Goal: Task Accomplishment & Management: Complete application form

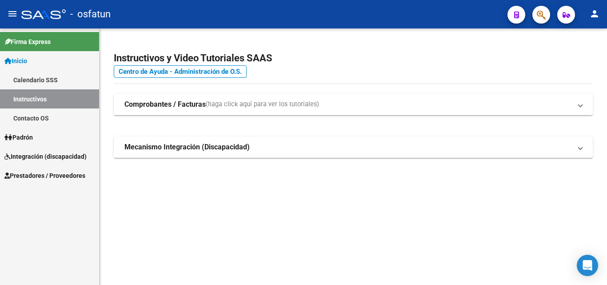
click at [75, 153] on span "Integración (discapacidad)" at bounding box center [45, 157] width 82 height 10
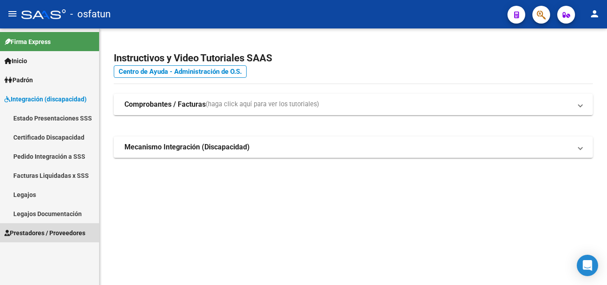
click at [61, 233] on span "Prestadores / Proveedores" at bounding box center [44, 233] width 81 height 10
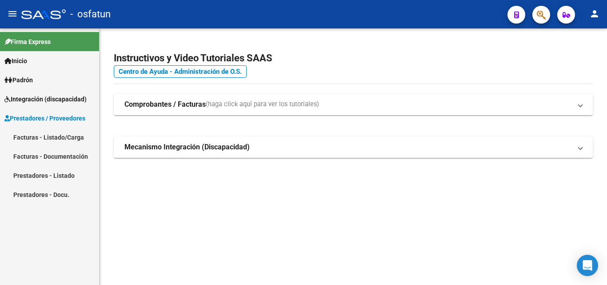
click at [72, 137] on link "Facturas - Listado/Carga" at bounding box center [49, 137] width 99 height 19
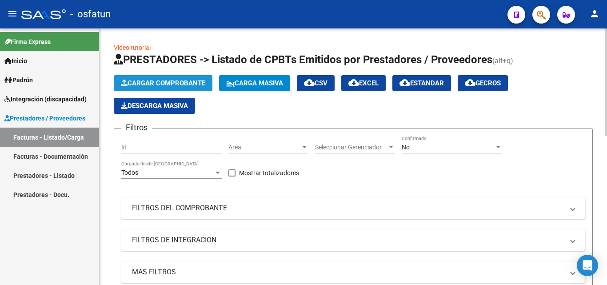
click at [156, 84] on span "Cargar Comprobante" at bounding box center [163, 83] width 84 height 8
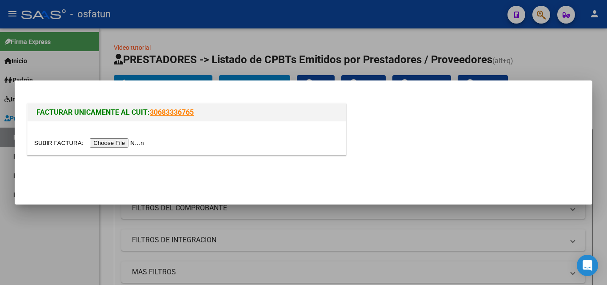
click at [138, 140] on input "file" at bounding box center [90, 142] width 112 height 9
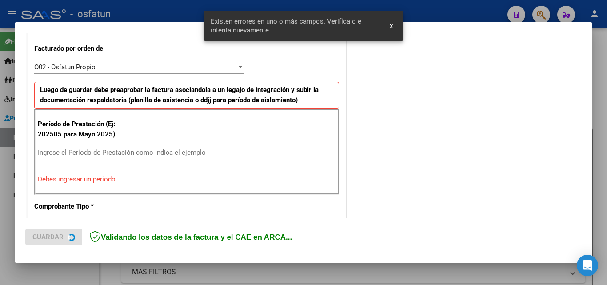
scroll to position [262, 0]
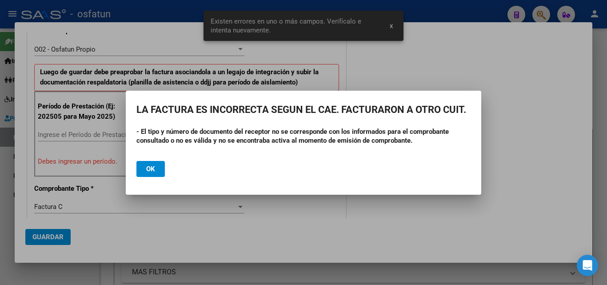
click at [91, 169] on div at bounding box center [303, 142] width 607 height 285
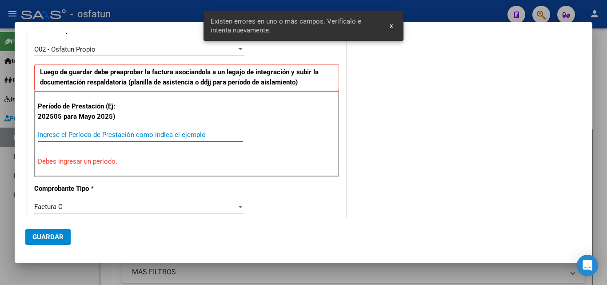
click at [104, 138] on input "Ingrese el Período de Prestación como indica el ejemplo" at bounding box center [140, 135] width 205 height 8
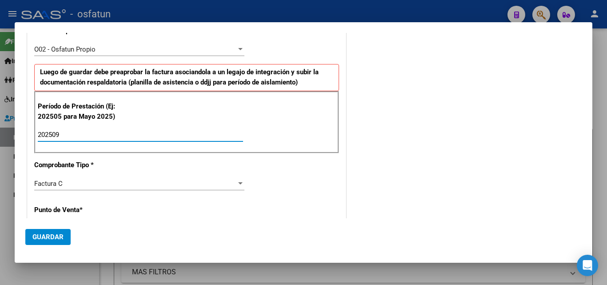
type input "202509"
click at [52, 243] on button "Guardar" at bounding box center [47, 237] width 45 height 16
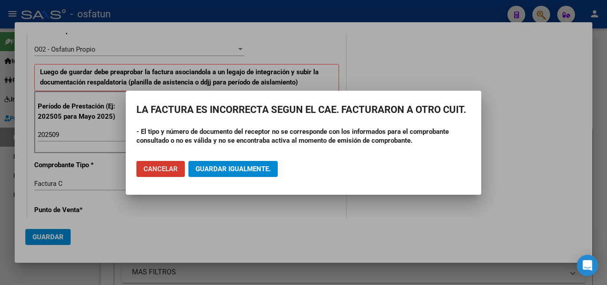
click at [158, 171] on span "Cancelar" at bounding box center [161, 169] width 34 height 8
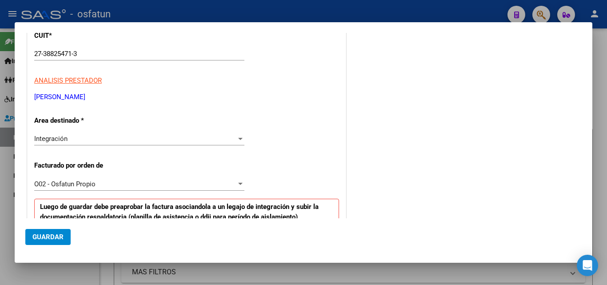
scroll to position [40, 0]
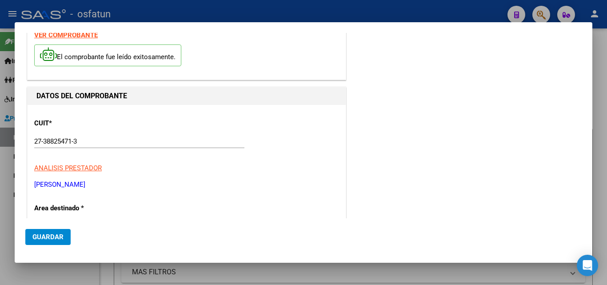
click at [607, 64] on div at bounding box center [303, 142] width 607 height 285
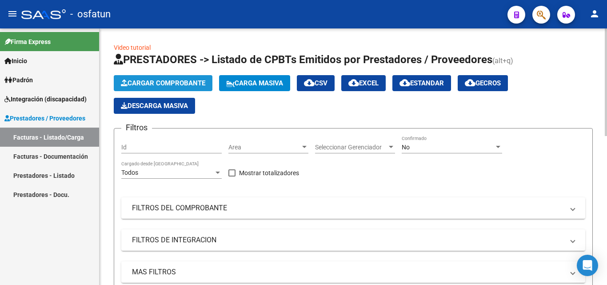
click at [171, 84] on span "Cargar Comprobante" at bounding box center [163, 83] width 84 height 8
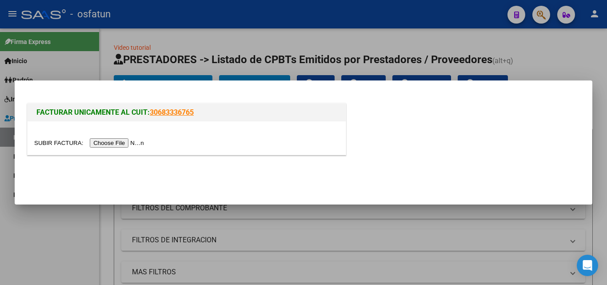
click at [130, 145] on input "file" at bounding box center [90, 142] width 112 height 9
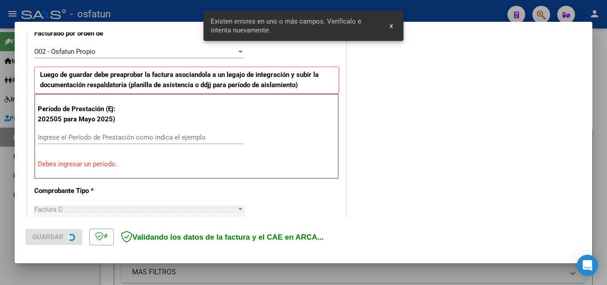
scroll to position [262, 0]
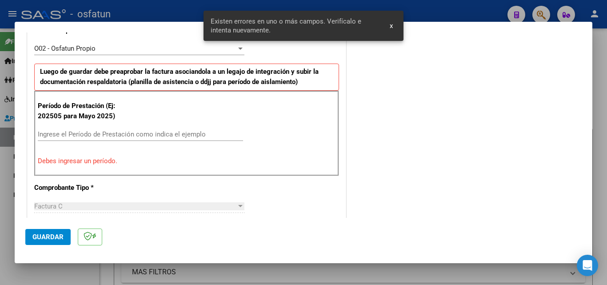
click at [73, 134] on input "Ingrese el Período de Prestación como indica el ejemplo" at bounding box center [140, 134] width 205 height 8
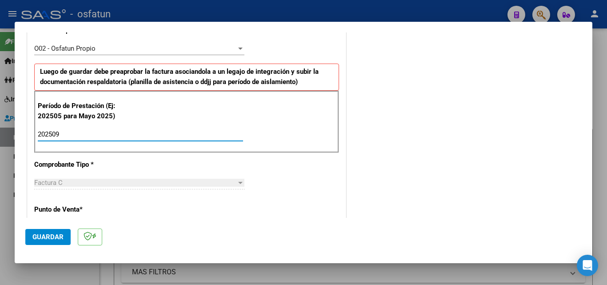
type input "202509"
click at [42, 236] on span "Guardar" at bounding box center [47, 237] width 31 height 8
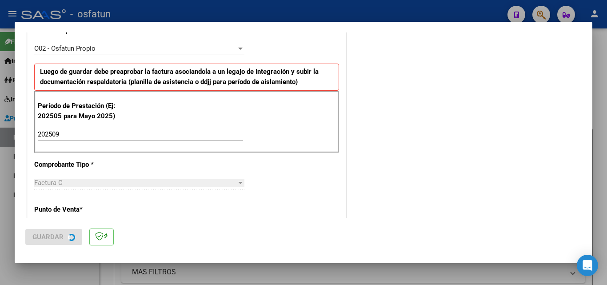
scroll to position [0, 0]
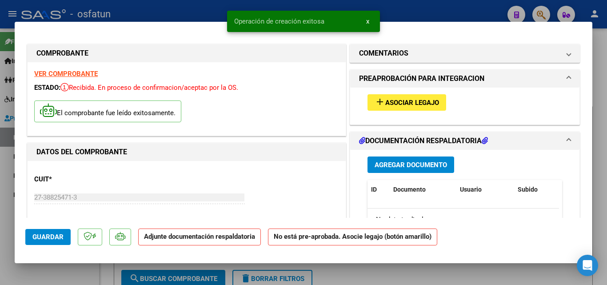
click at [376, 100] on mat-icon "add" at bounding box center [380, 101] width 11 height 11
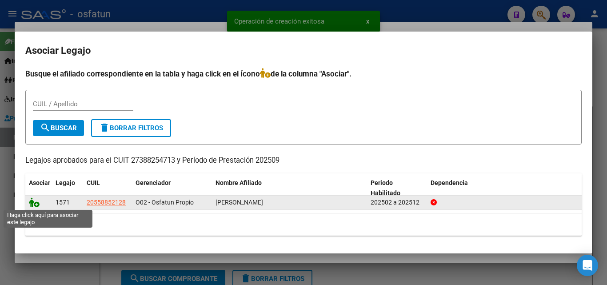
click at [33, 203] on icon at bounding box center [34, 202] width 11 height 10
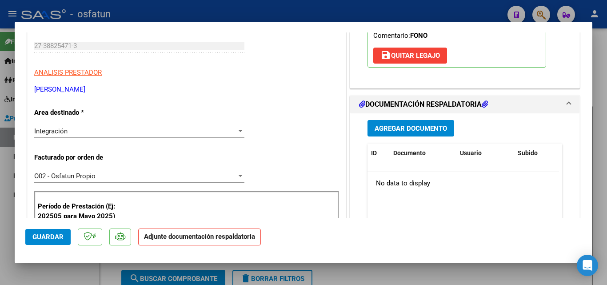
scroll to position [178, 0]
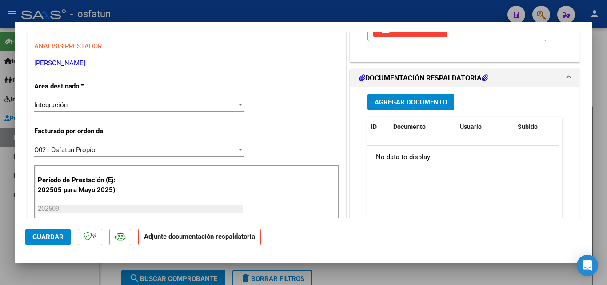
click at [399, 103] on span "Agregar Documento" at bounding box center [411, 102] width 72 height 8
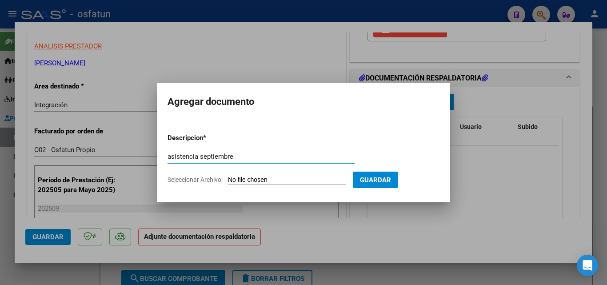
type input "asistencia septiembre"
click at [267, 181] on input "Seleccionar Archivo" at bounding box center [287, 180] width 118 height 8
type input "C:\fakepath\Barberi sep.pdf"
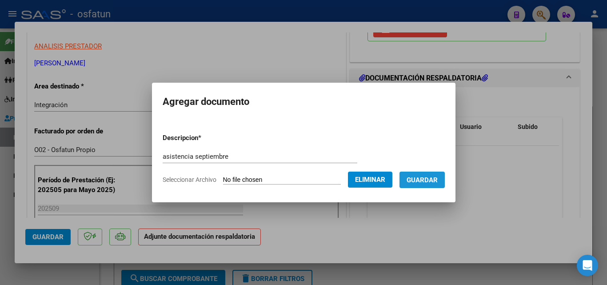
click at [427, 185] on button "Guardar" at bounding box center [421, 180] width 45 height 16
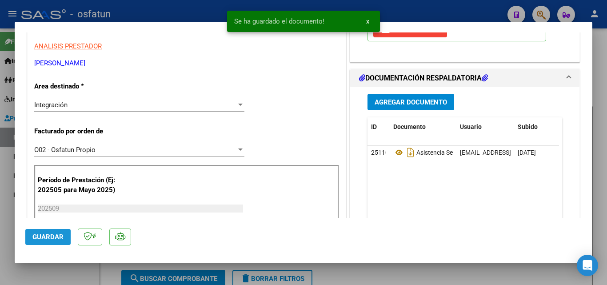
click at [50, 243] on button "Guardar" at bounding box center [47, 237] width 45 height 16
click at [599, 141] on div at bounding box center [303, 142] width 607 height 285
